Goal: Information Seeking & Learning: Find specific fact

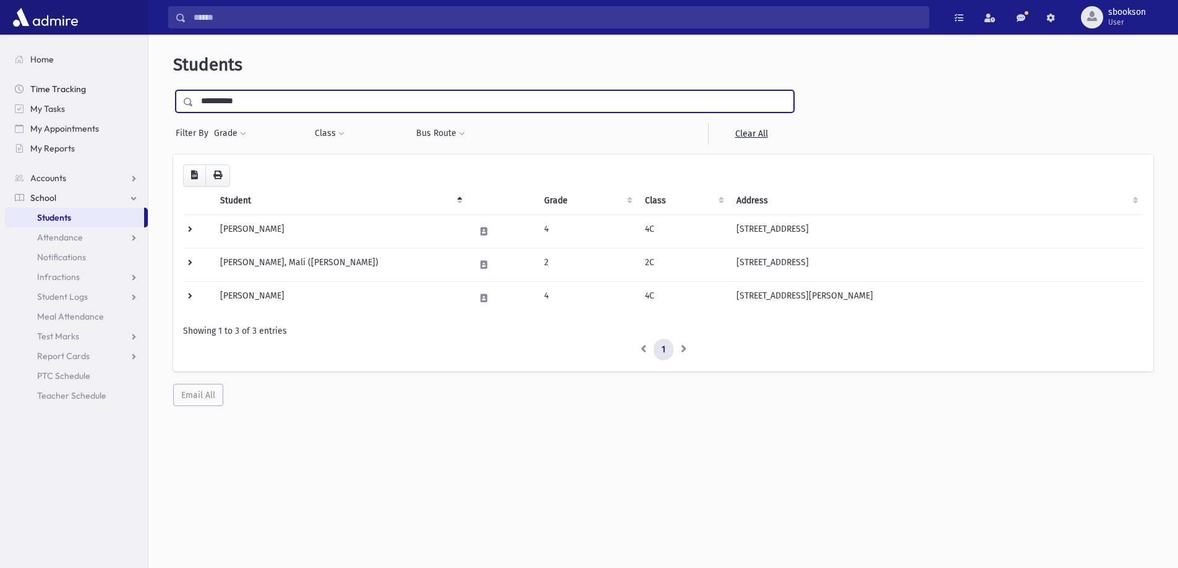
drag, startPoint x: 247, startPoint y: 99, endPoint x: 108, endPoint y: 96, distance: 139.2
click at [108, 96] on div "Search Results All Accounts" at bounding box center [589, 300] width 1178 height 601
type input "*****"
click at [173, 90] on input "submit" at bounding box center [190, 98] width 35 height 17
